Goal: Find specific page/section: Find specific page/section

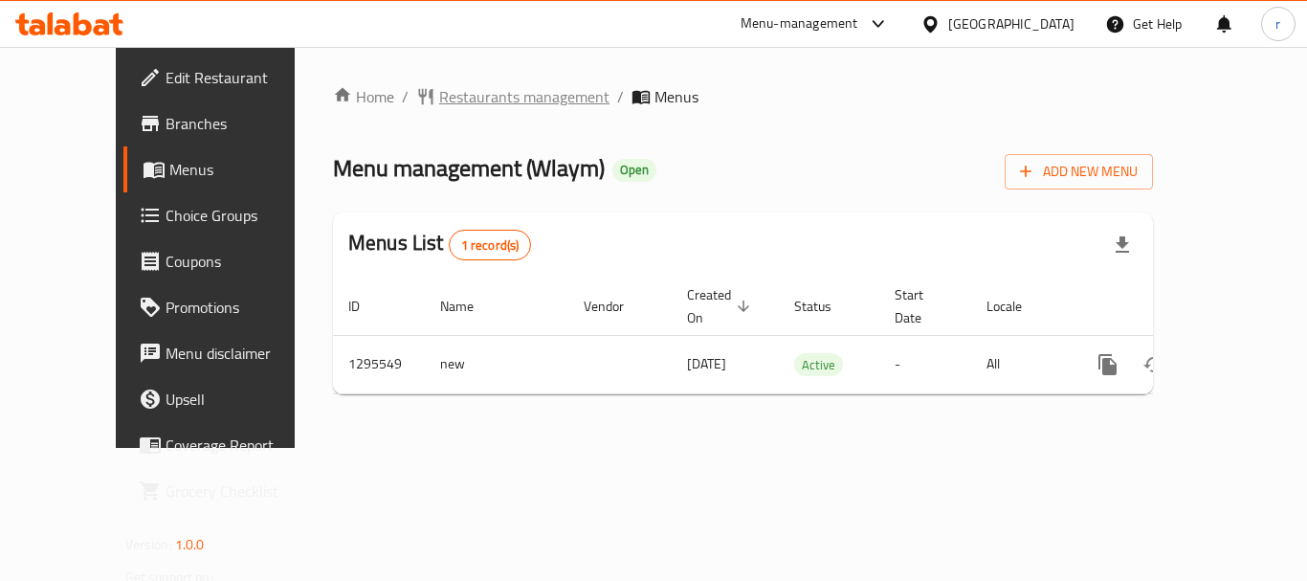
click at [475, 97] on span "Restaurants management" at bounding box center [524, 96] width 170 height 23
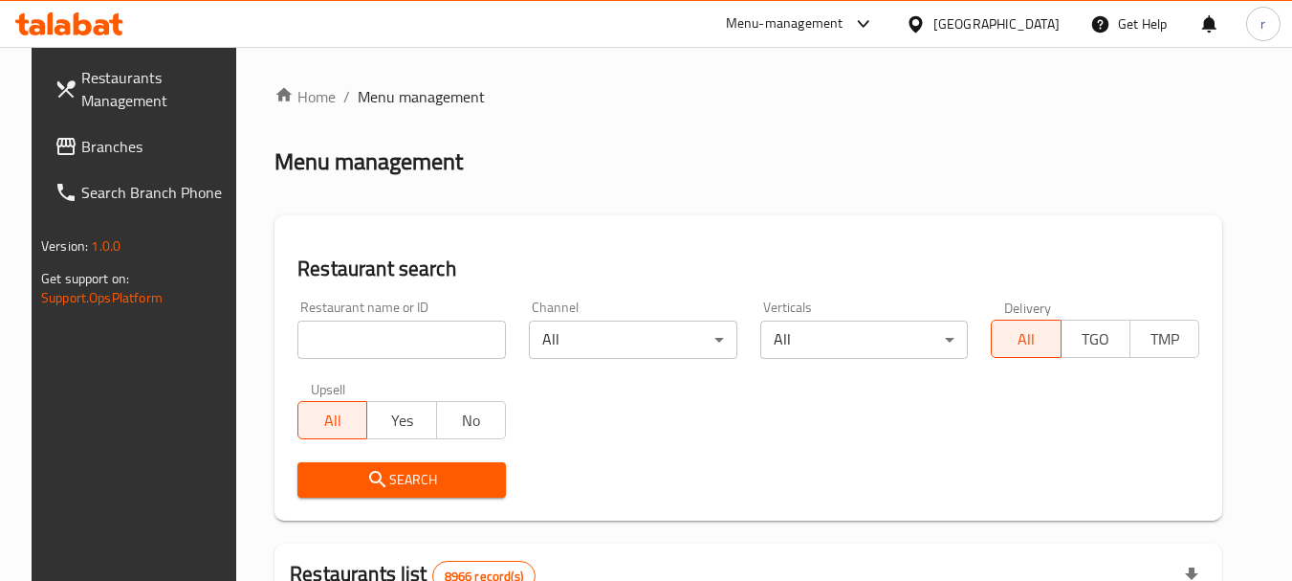
click at [347, 338] on input "search" at bounding box center [401, 339] width 209 height 38
paste input "699776"
type input "699776"
click at [311, 452] on div "Search" at bounding box center [401, 480] width 231 height 58
click at [323, 471] on span "Search" at bounding box center [402, 480] width 178 height 24
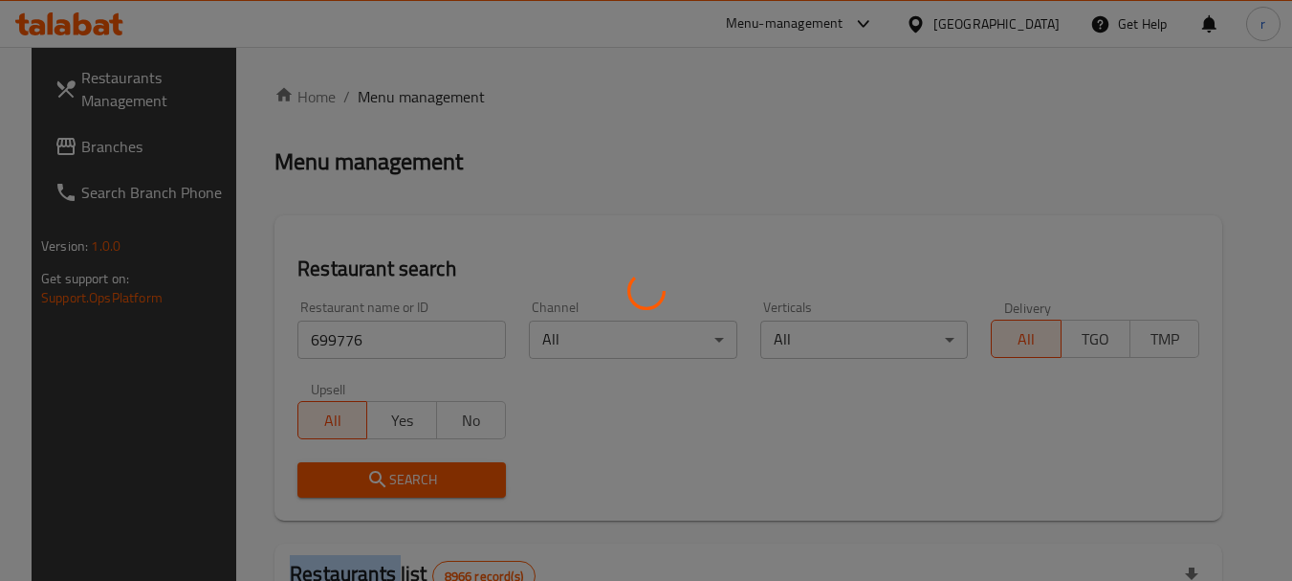
drag, startPoint x: 323, startPoint y: 471, endPoint x: 343, endPoint y: 467, distance: 20.4
click at [322, 471] on div at bounding box center [646, 290] width 1292 height 581
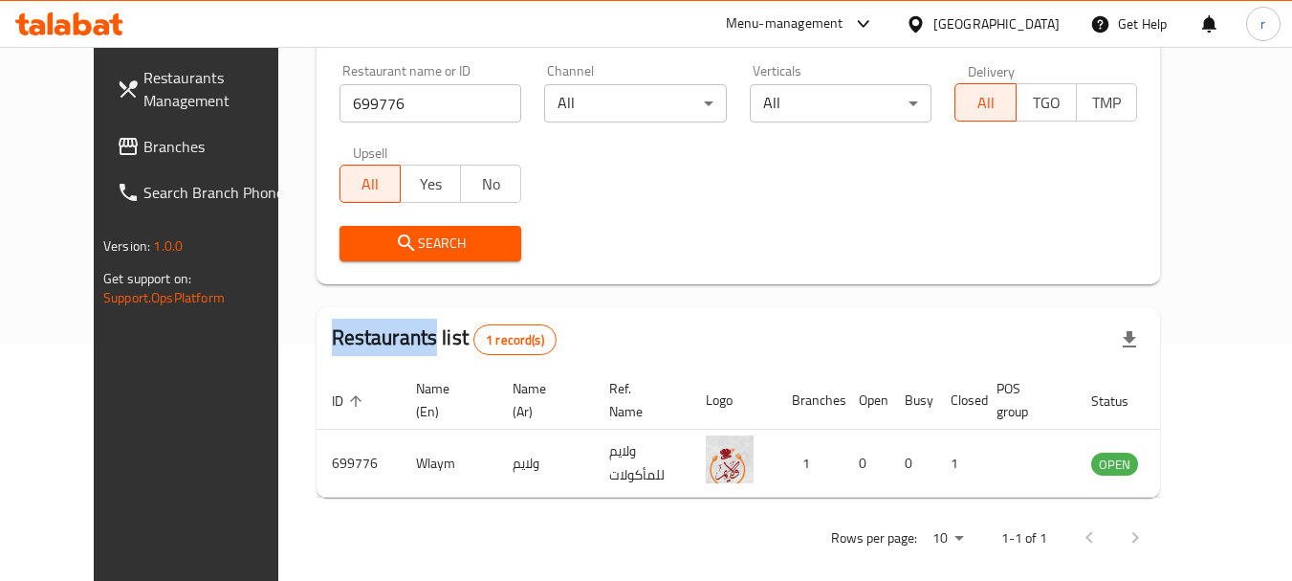
scroll to position [256, 0]
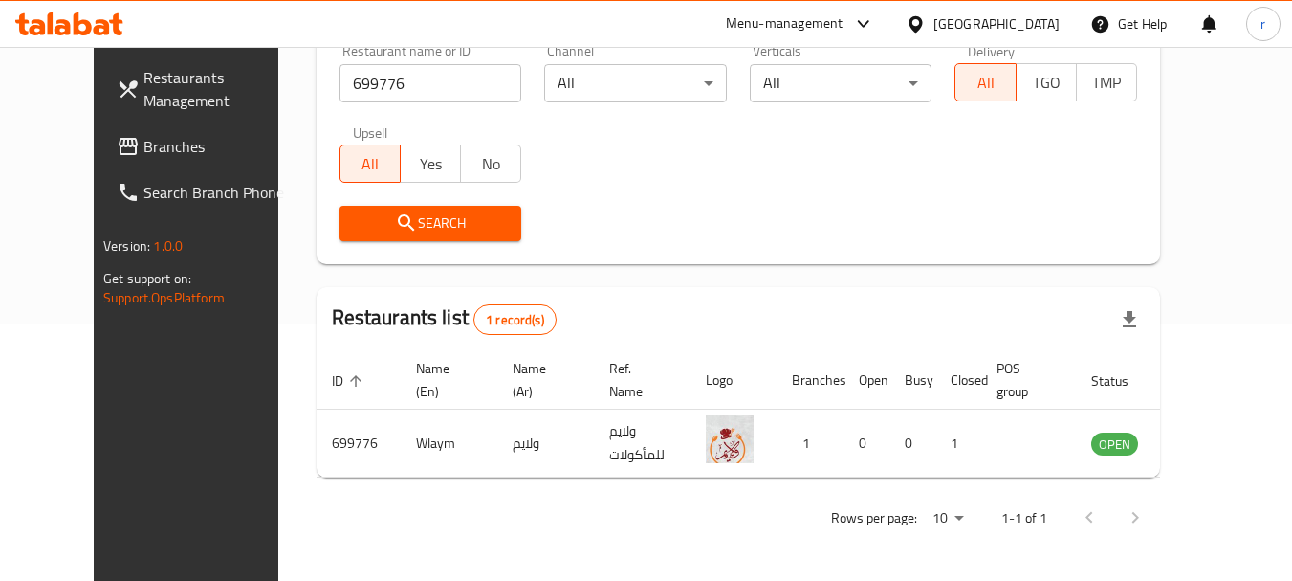
click at [1055, 21] on div "Qatar" at bounding box center [997, 23] width 126 height 21
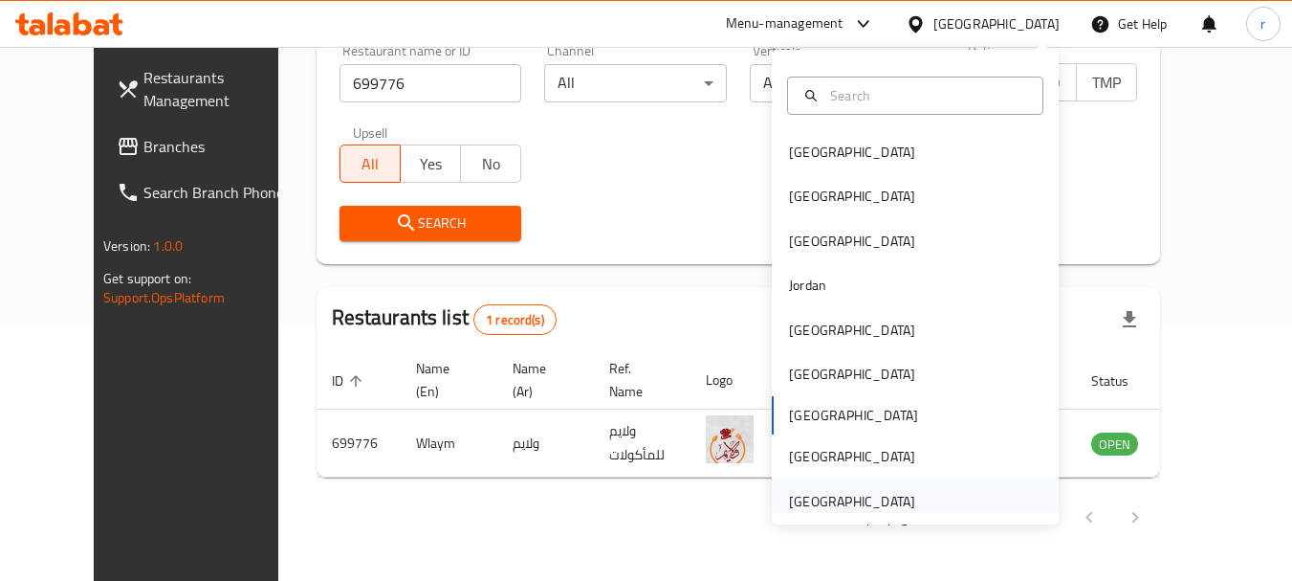
click at [813, 493] on div "[GEOGRAPHIC_DATA]" at bounding box center [852, 501] width 126 height 21
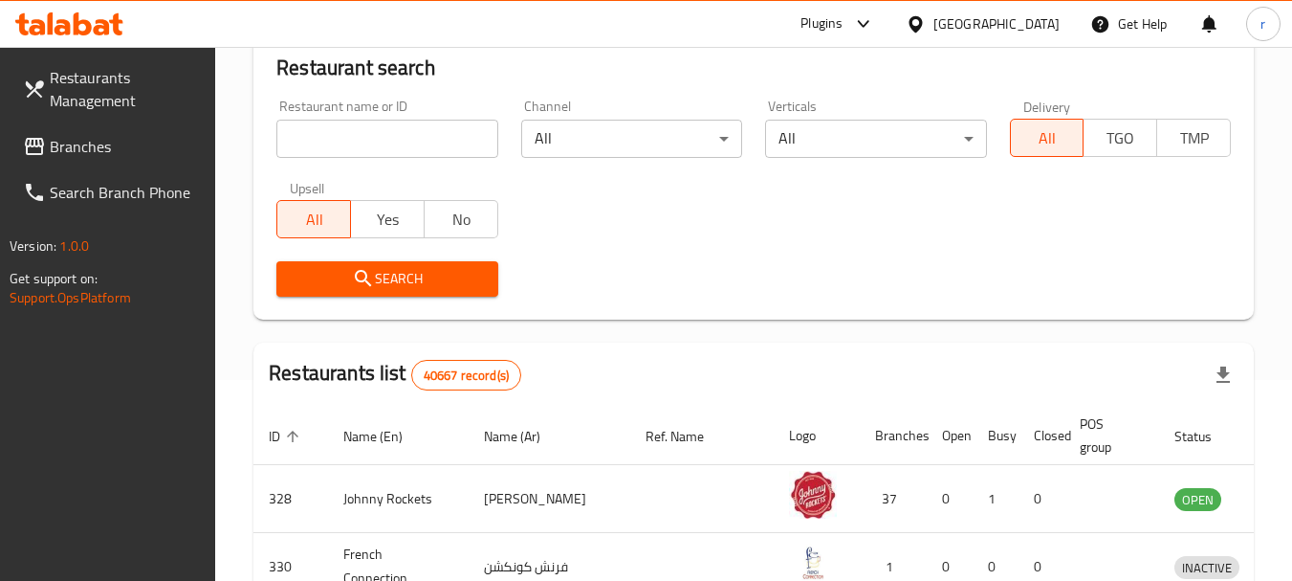
scroll to position [256, 0]
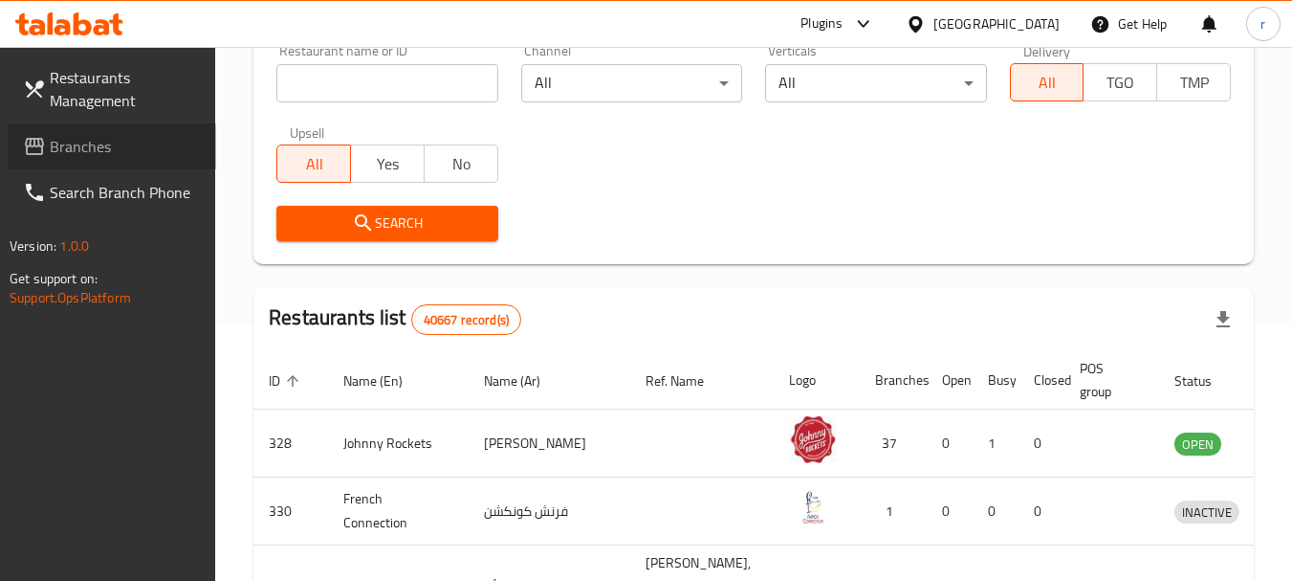
click at [69, 147] on span "Branches" at bounding box center [125, 146] width 151 height 23
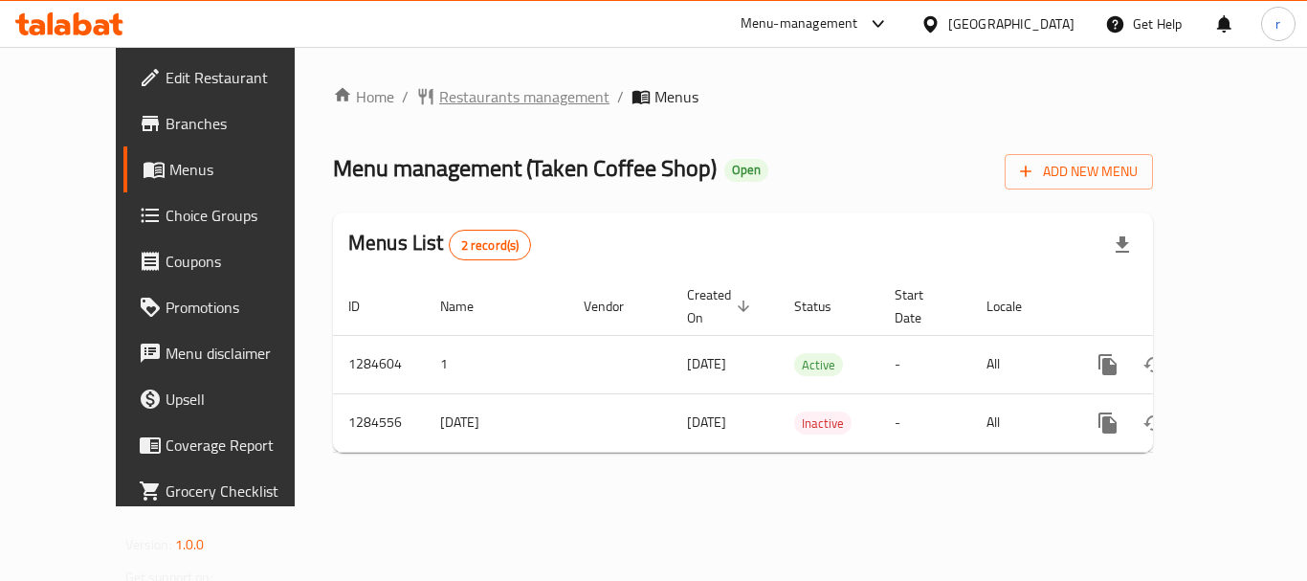
click at [439, 99] on span "Restaurants management" at bounding box center [524, 96] width 170 height 23
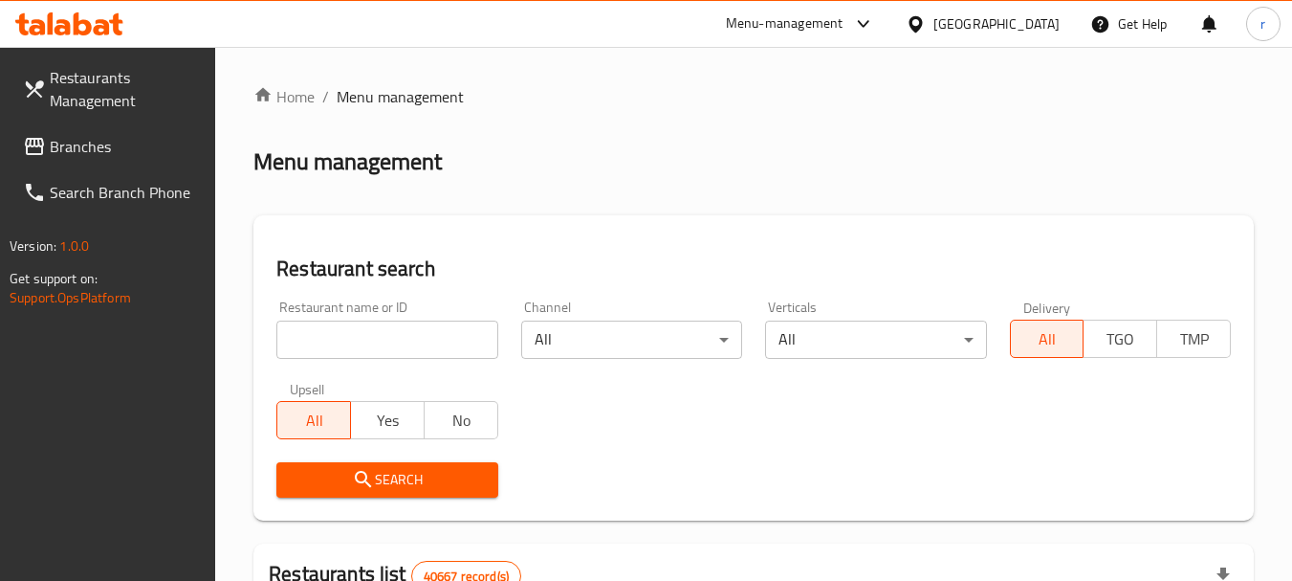
click at [343, 333] on input "search" at bounding box center [386, 339] width 221 height 38
paste input "695710"
type input "695710"
click at [370, 466] on button "Search" at bounding box center [386, 479] width 221 height 35
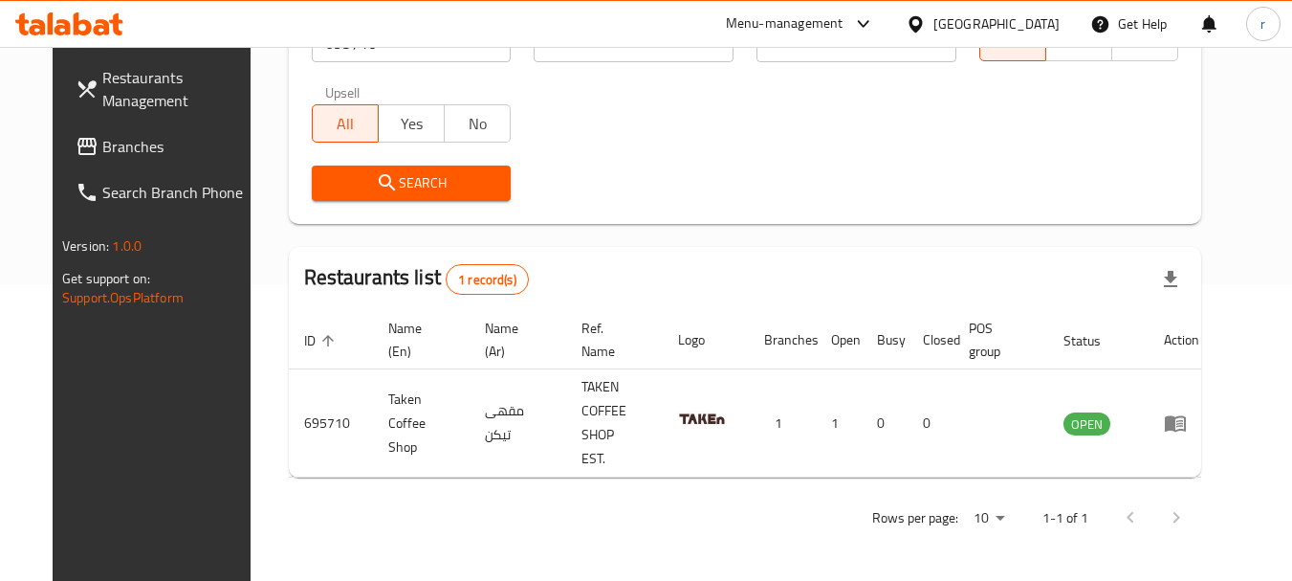
scroll to position [256, 0]
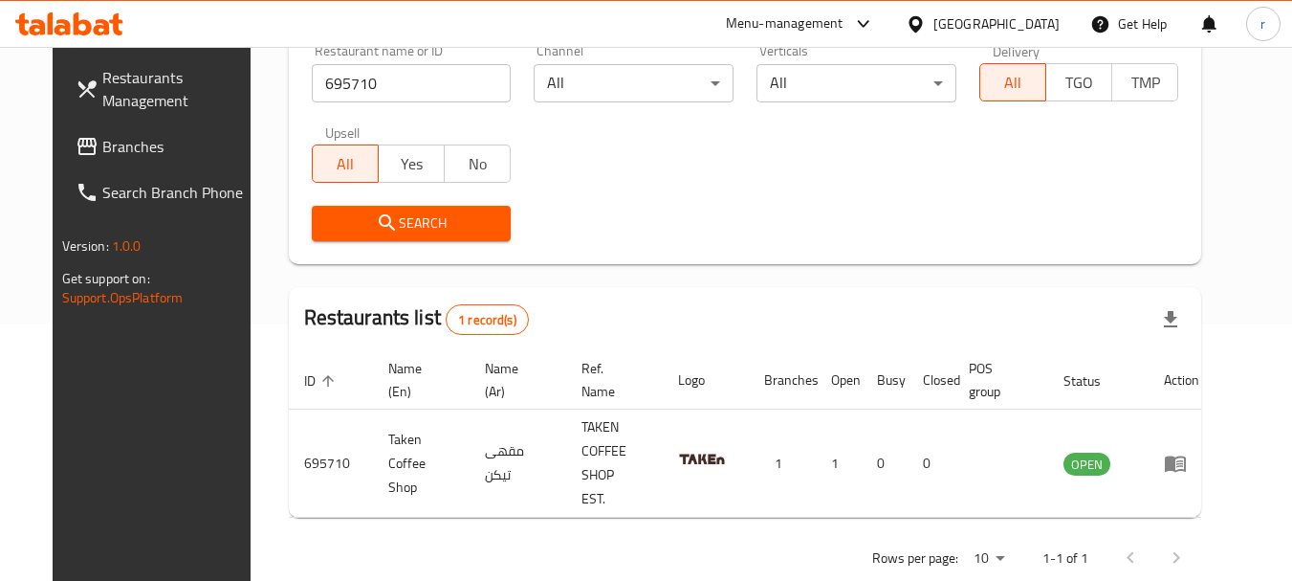
click at [951, 33] on div "United Arab Emirates" at bounding box center [997, 23] width 126 height 21
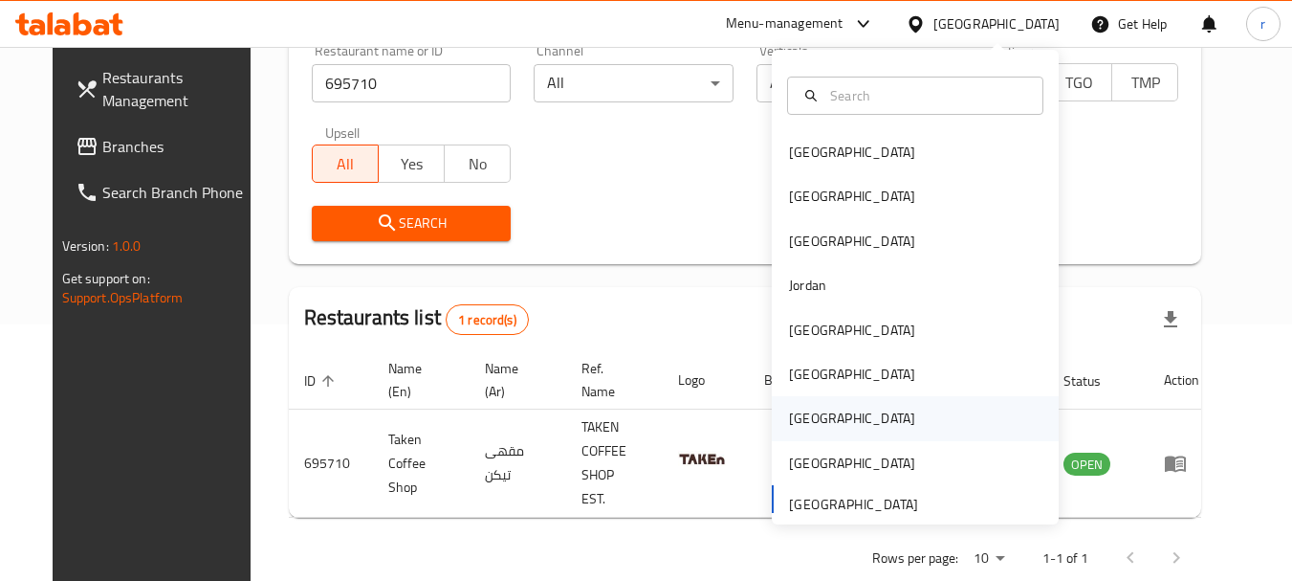
click at [789, 409] on div "[GEOGRAPHIC_DATA]" at bounding box center [852, 417] width 126 height 21
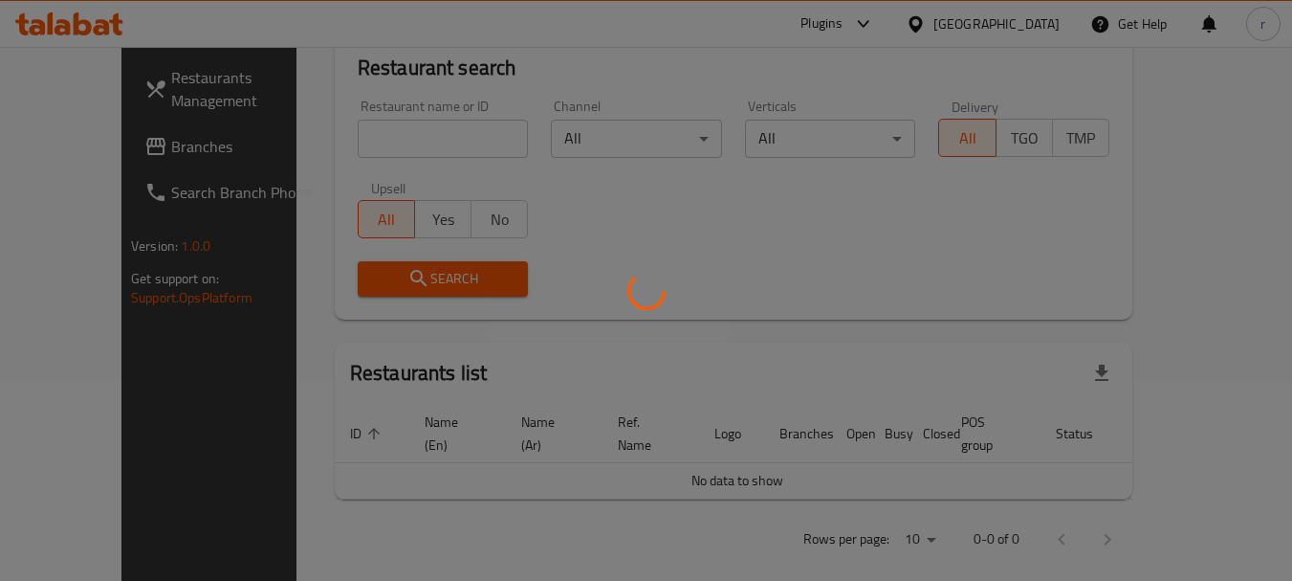
scroll to position [256, 0]
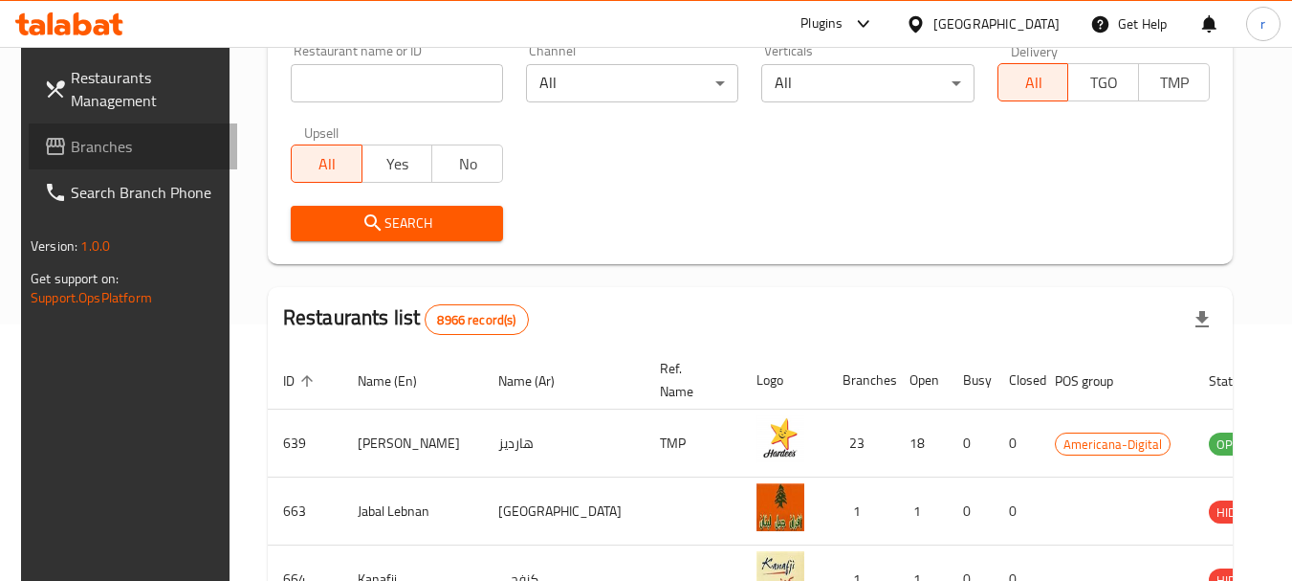
click at [87, 135] on span "Branches" at bounding box center [146, 146] width 151 height 23
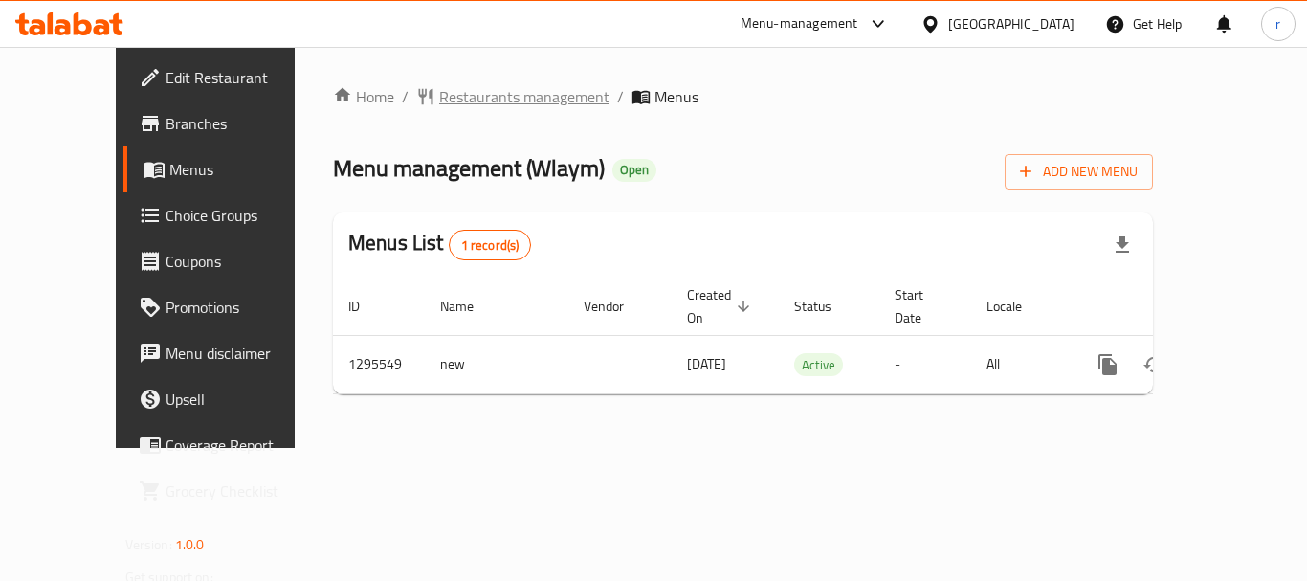
click at [439, 99] on span "Restaurants management" at bounding box center [524, 96] width 170 height 23
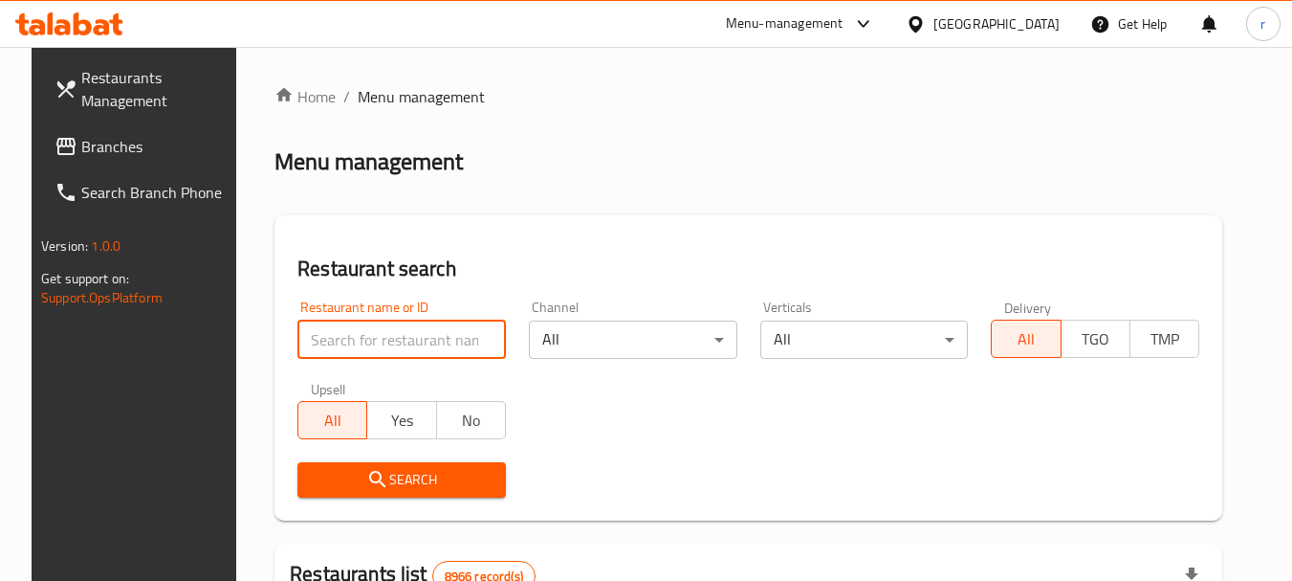
click at [361, 331] on input "search" at bounding box center [401, 339] width 209 height 38
paste input "699776"
type input "699776"
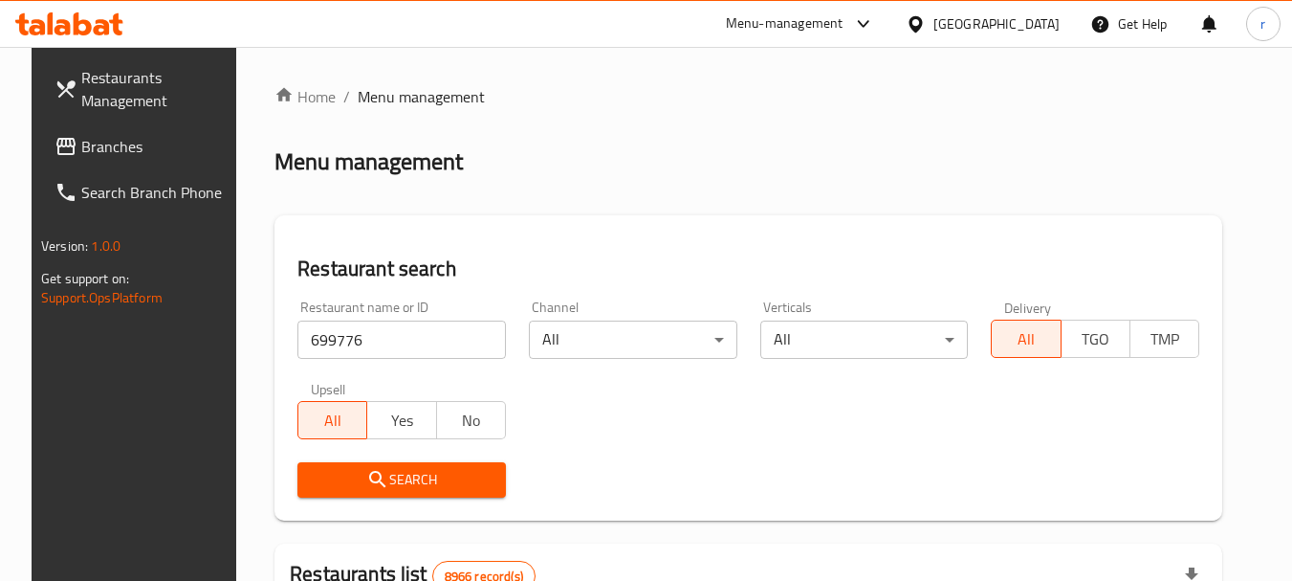
click at [372, 474] on icon "submit" at bounding box center [377, 479] width 23 height 23
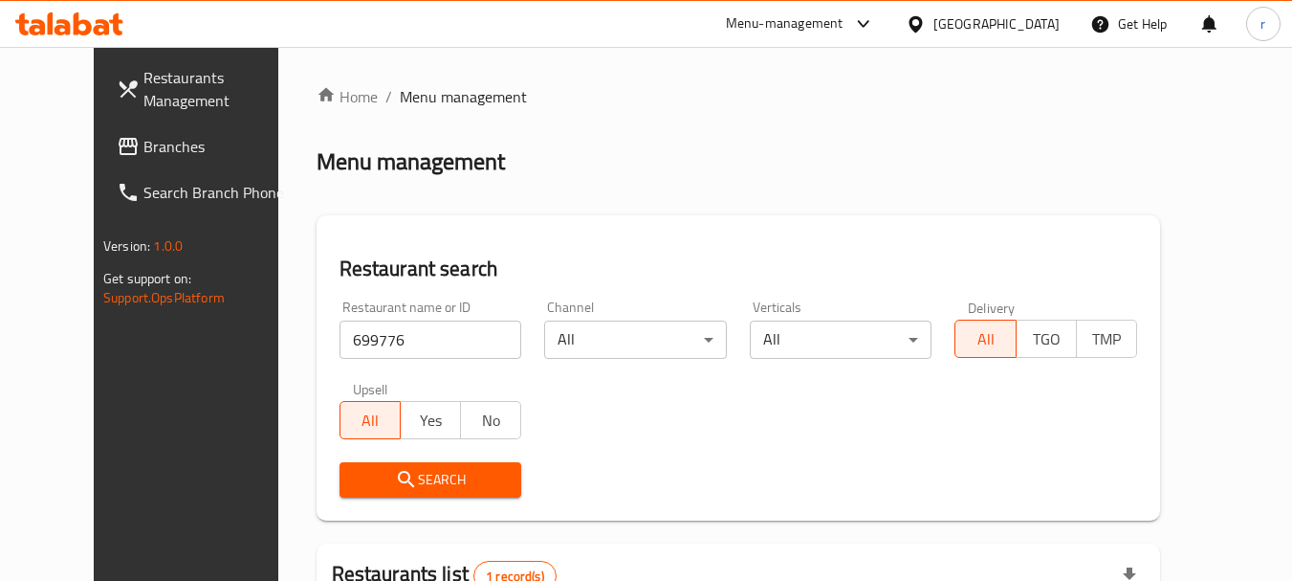
click at [119, 146] on icon at bounding box center [128, 146] width 19 height 17
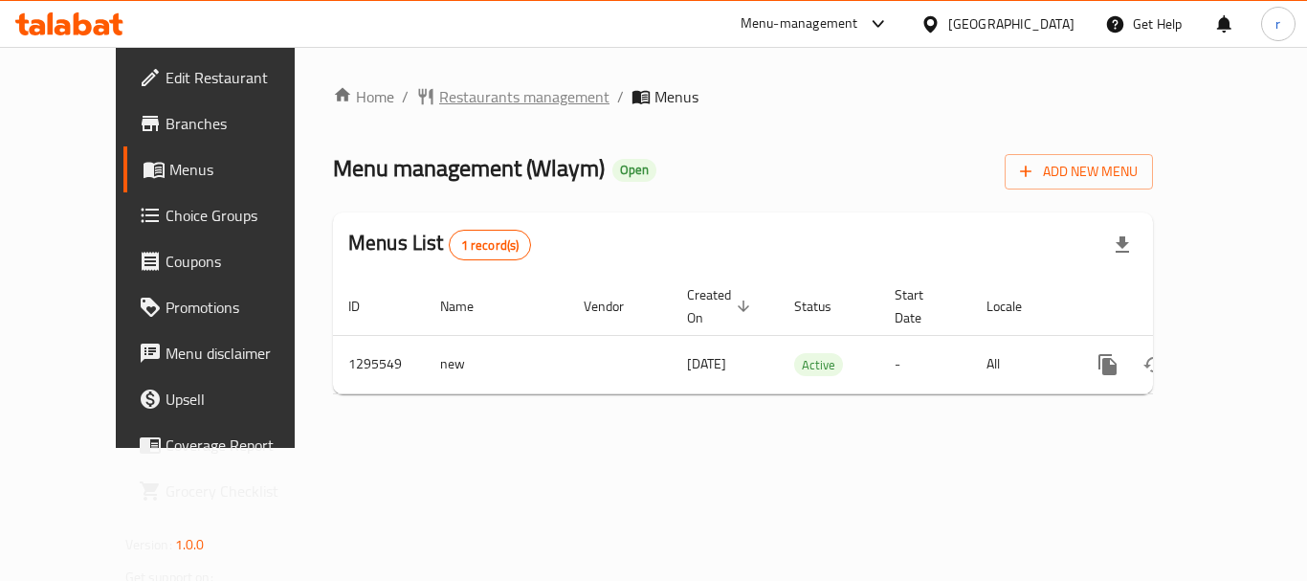
click at [439, 92] on span "Restaurants management" at bounding box center [524, 96] width 170 height 23
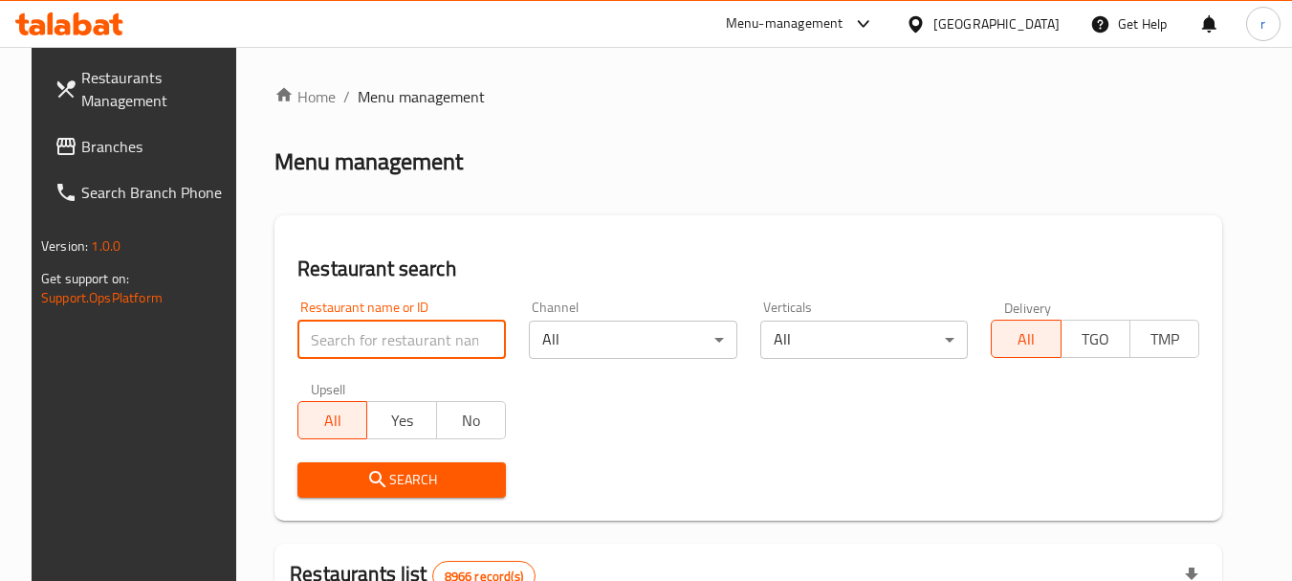
click at [377, 335] on input "search" at bounding box center [401, 339] width 209 height 38
paste input "699776"
type input "699776"
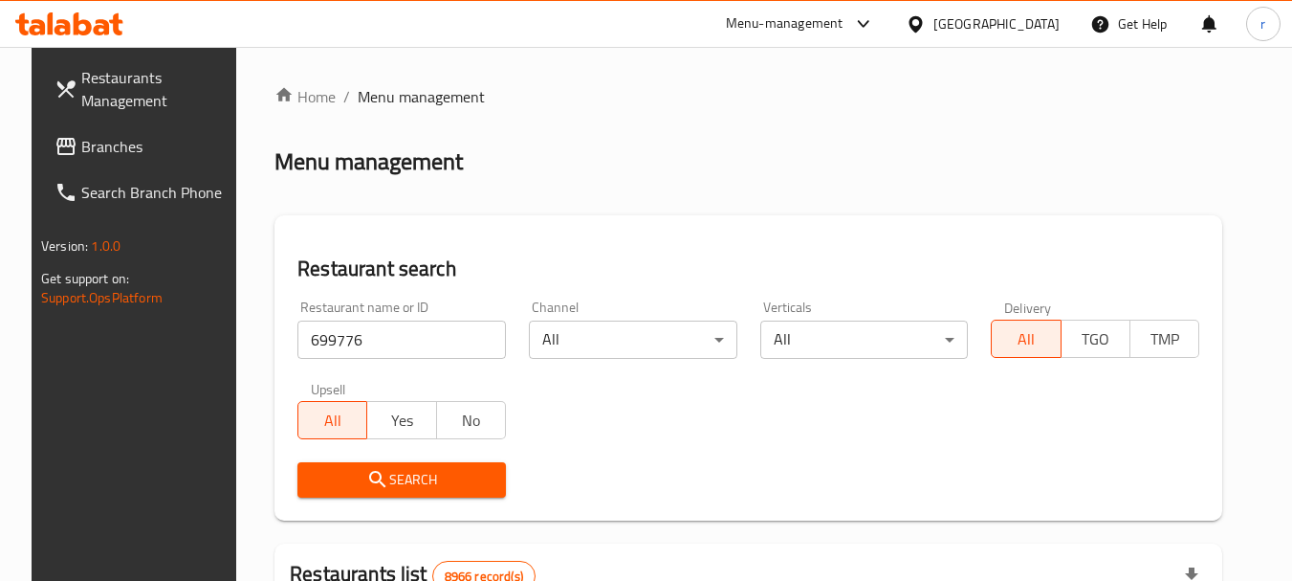
click at [397, 483] on span "Search" at bounding box center [402, 480] width 178 height 24
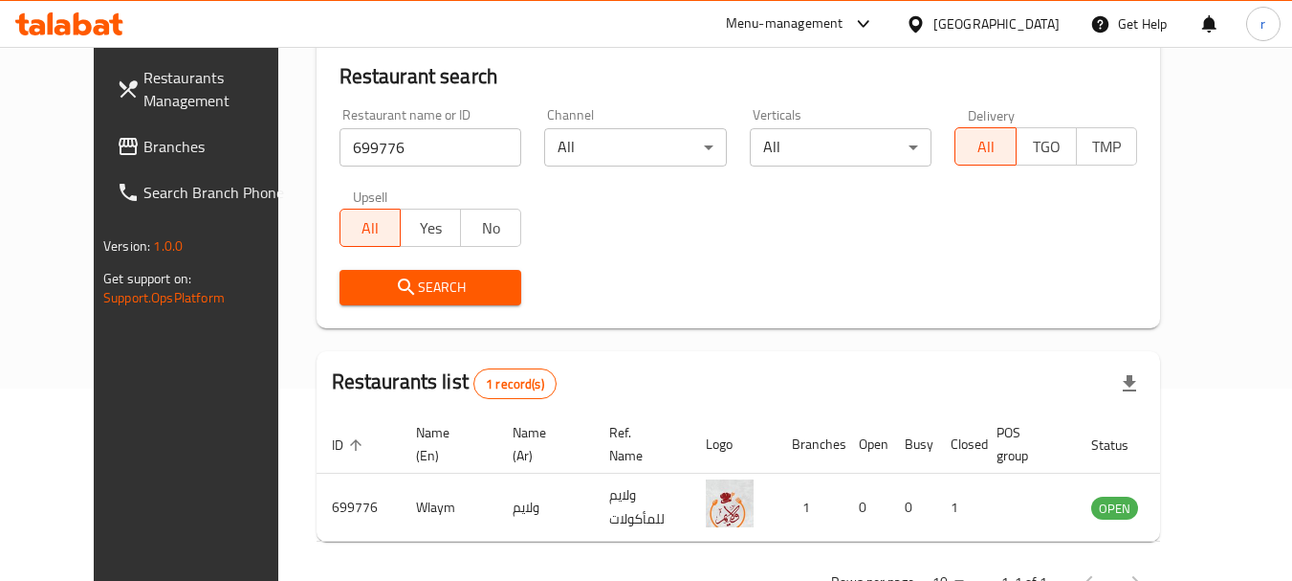
scroll to position [256, 0]
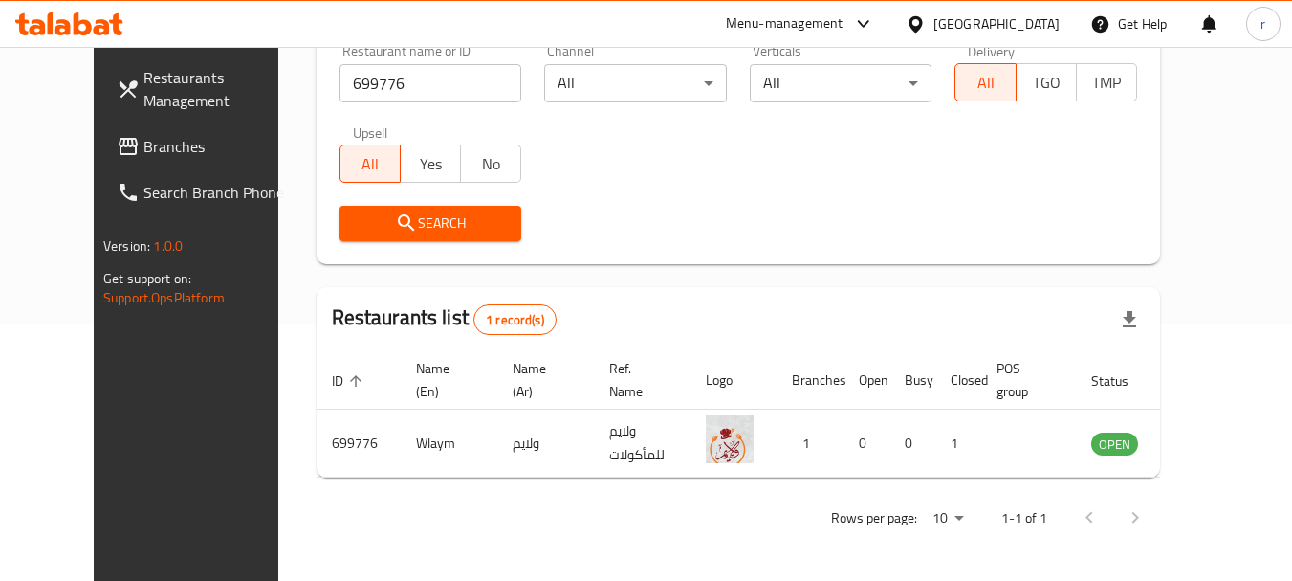
click at [1035, 25] on div "[GEOGRAPHIC_DATA]" at bounding box center [997, 23] width 126 height 21
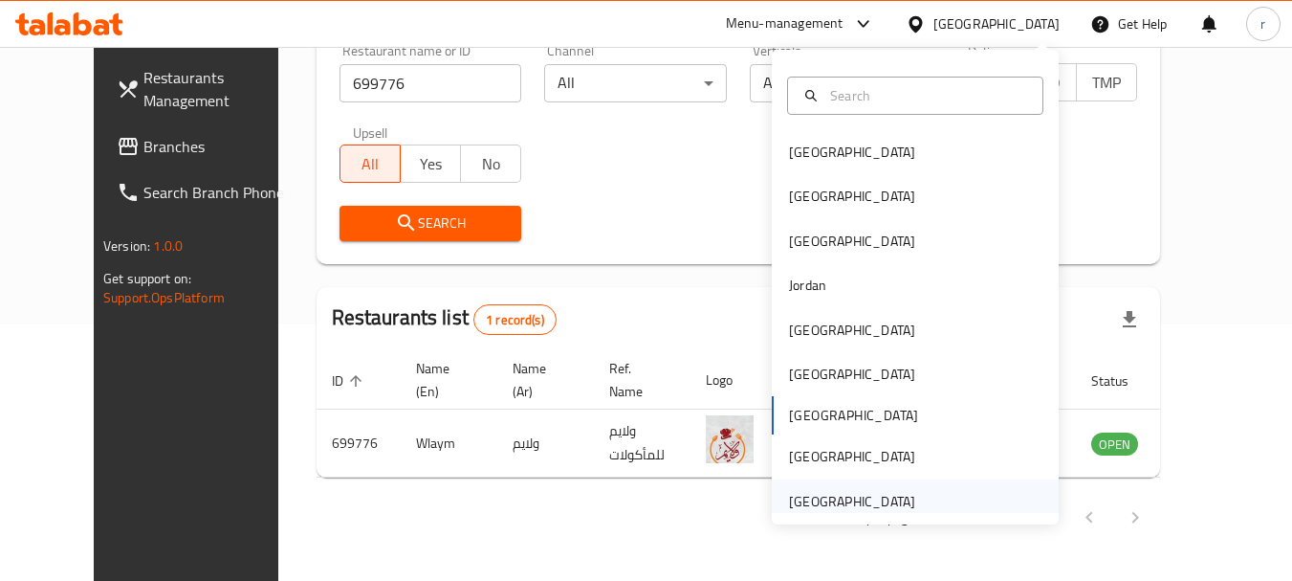
click at [848, 501] on div "United Arab Emirates" at bounding box center [852, 501] width 126 height 21
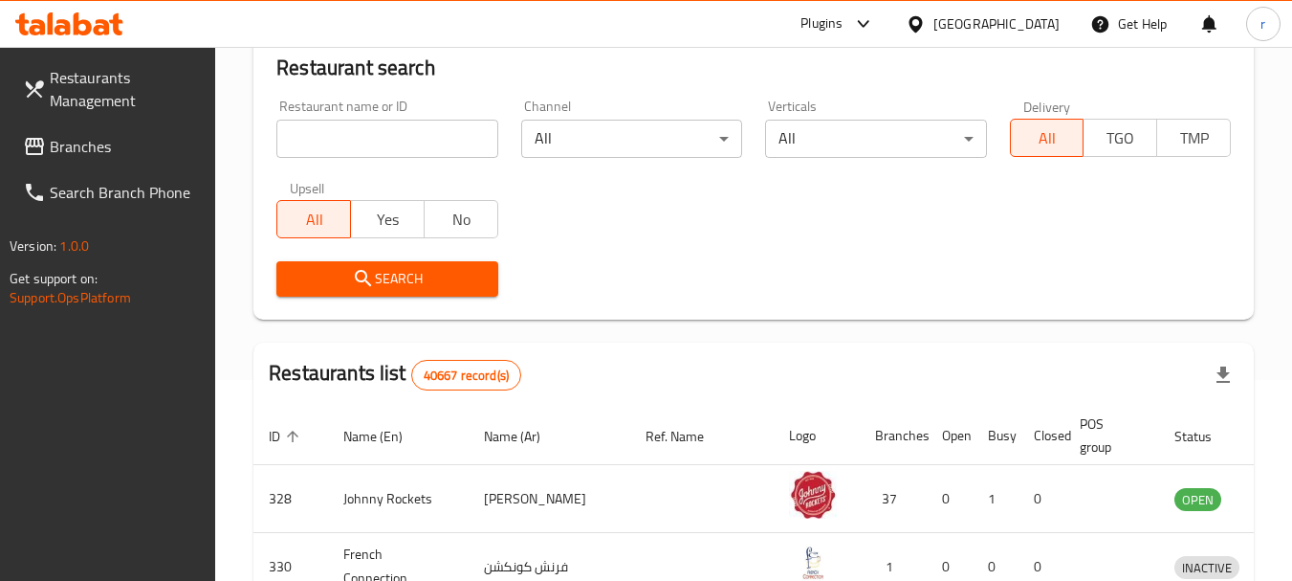
scroll to position [256, 0]
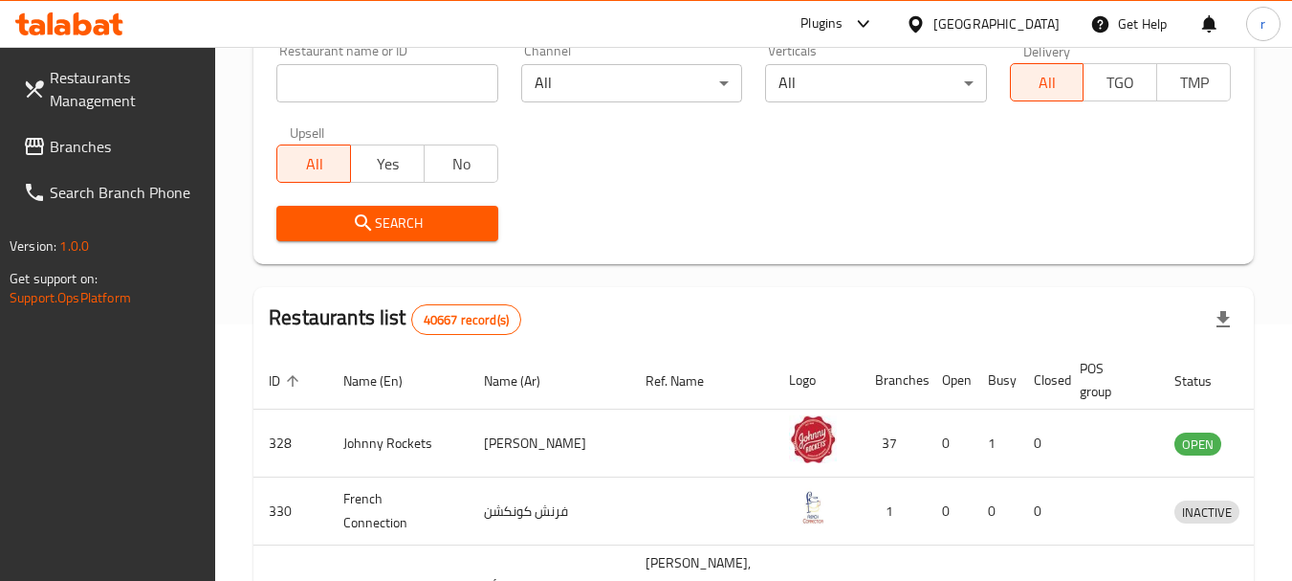
click at [86, 143] on span "Branches" at bounding box center [125, 146] width 151 height 23
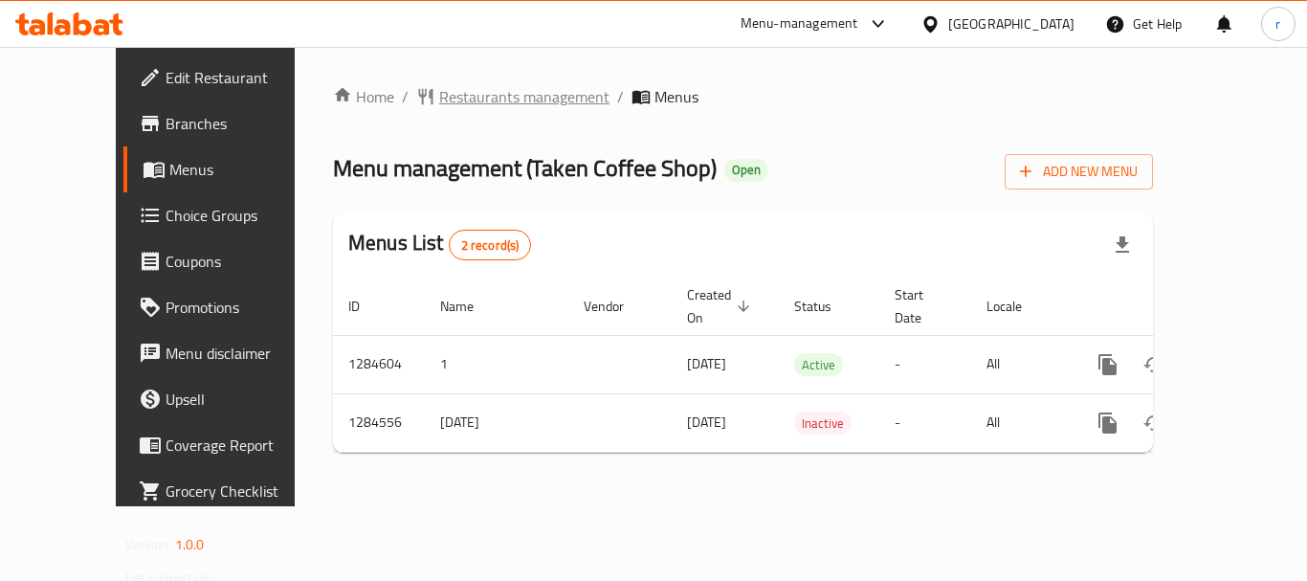
click at [439, 98] on span "Restaurants management" at bounding box center [524, 96] width 170 height 23
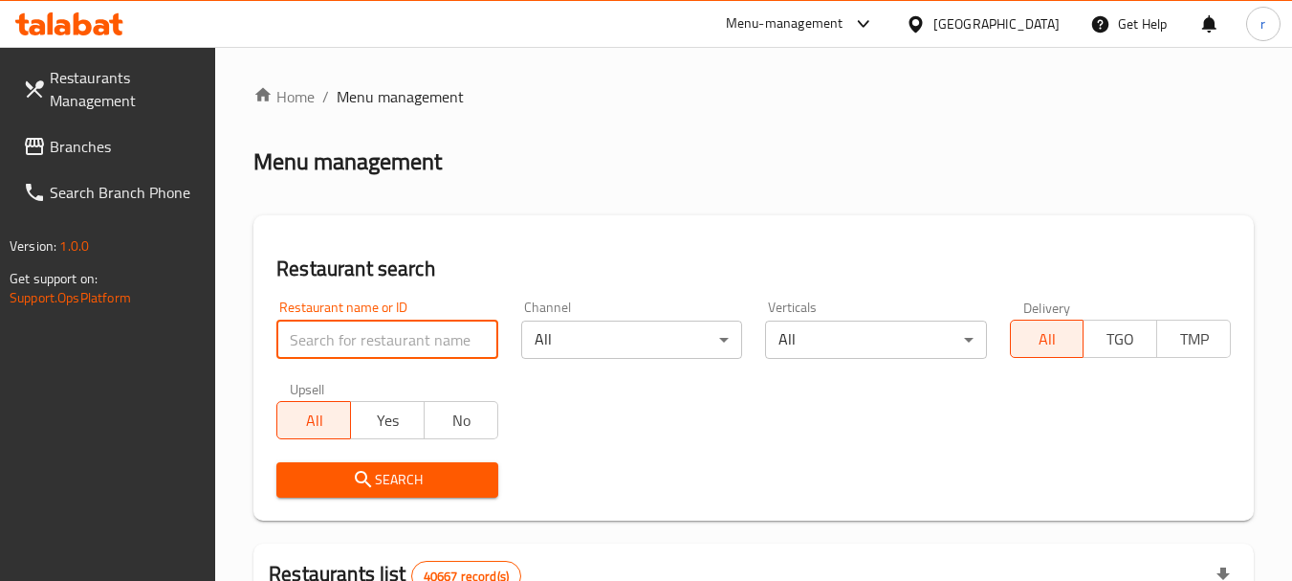
click at [365, 341] on input "search" at bounding box center [386, 339] width 221 height 38
paste input "695710"
type input "695710"
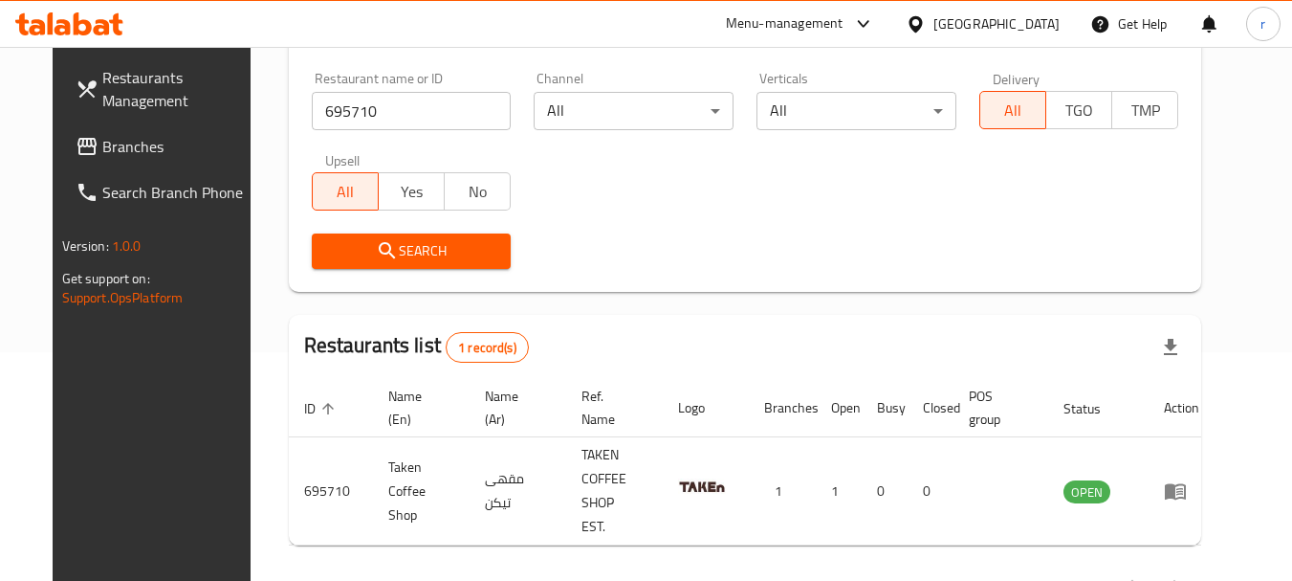
scroll to position [256, 0]
